Goal: Complete application form

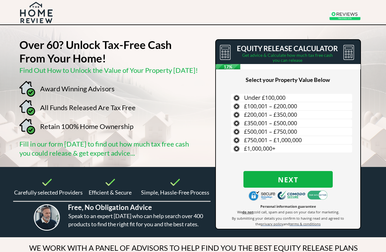
click at [262, 124] on span "£350,001 – £500,000" at bounding box center [270, 123] width 53 height 8
click at [0, 0] on input "£350,001 – £500,000" at bounding box center [0, 0] width 0 height 0
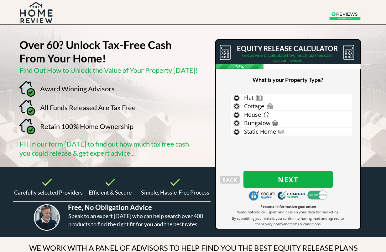
click at [258, 126] on span "Bungalow" at bounding box center [257, 123] width 26 height 8
click at [0, 0] on input "Bungalow" at bounding box center [0, 0] width 0 height 0
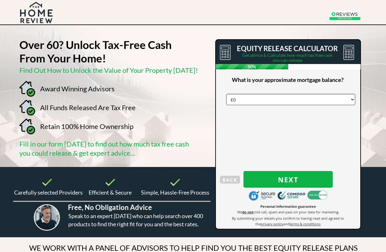
click at [257, 99] on select "£0 £5,000 £10,000 £15,000 £20,000 £25,000 £30,000 £35,000 £40,000 £45,000 £50,0…" at bounding box center [290, 99] width 129 height 11
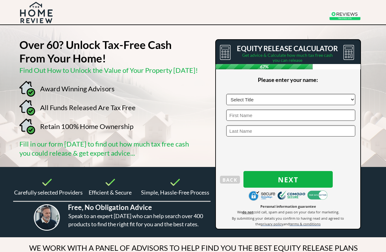
click at [245, 99] on select "Select Title Mr Mrs Ms Miss Dr [PERSON_NAME]" at bounding box center [290, 99] width 129 height 11
select select "Mr"
click at [259, 116] on input "text" at bounding box center [290, 114] width 129 height 11
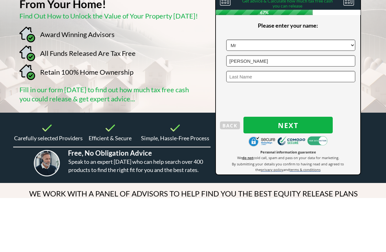
type input "[PERSON_NAME]"
click at [255, 125] on input "text" at bounding box center [290, 130] width 129 height 11
type input "March"
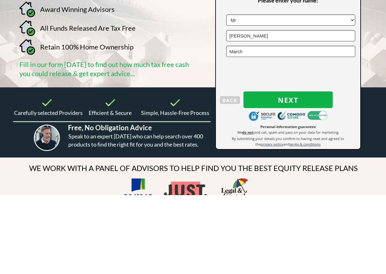
click at [288, 175] on span "Next" at bounding box center [288, 179] width 89 height 8
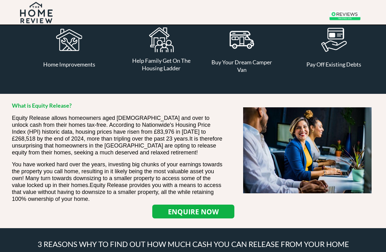
scroll to position [314, 0]
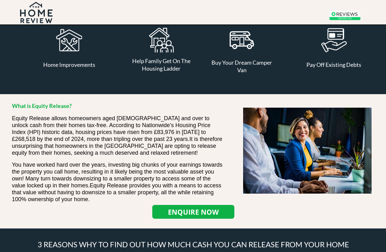
click at [195, 211] on strong "ENQUIRE NOW" at bounding box center [193, 211] width 51 height 9
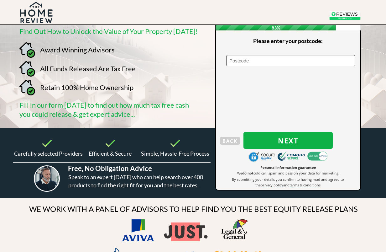
click at [263, 60] on input "text" at bounding box center [290, 60] width 129 height 11
type input "Bn209sq"
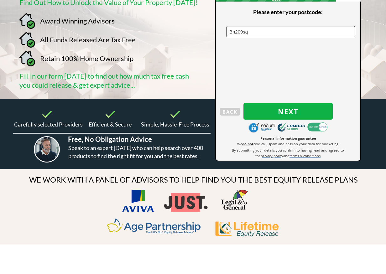
click at [287, 136] on span "Next" at bounding box center [288, 140] width 89 height 8
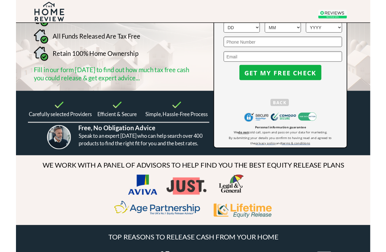
scroll to position [0, 0]
